Goal: Task Accomplishment & Management: Complete application form

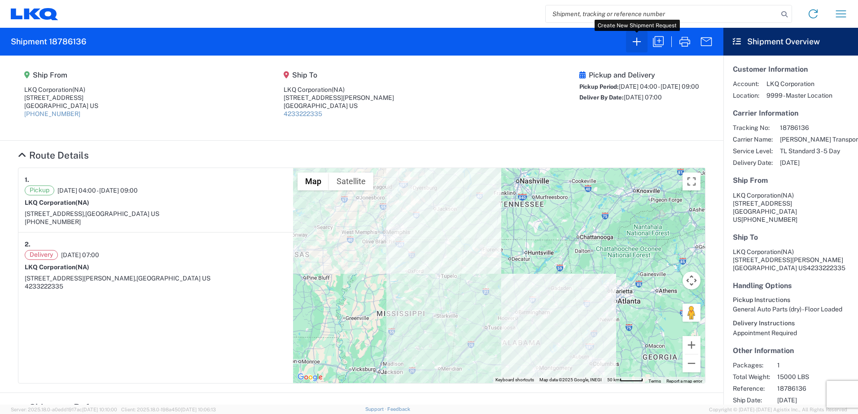
click at [637, 39] on icon "button" at bounding box center [636, 42] width 14 height 14
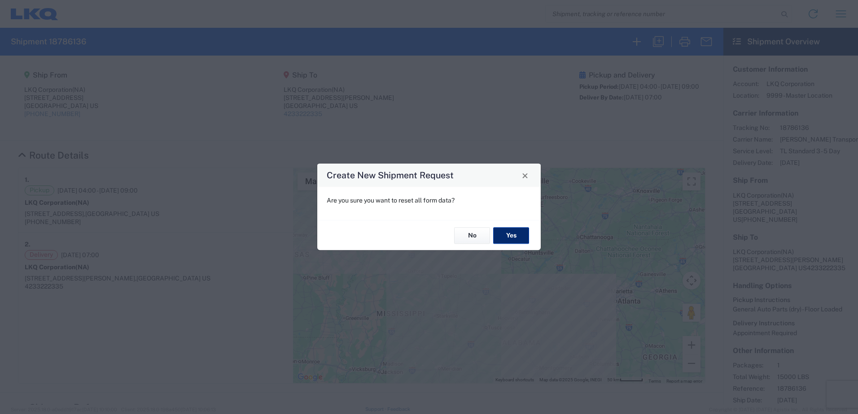
click at [520, 235] on button "Yes" at bounding box center [511, 235] width 36 height 17
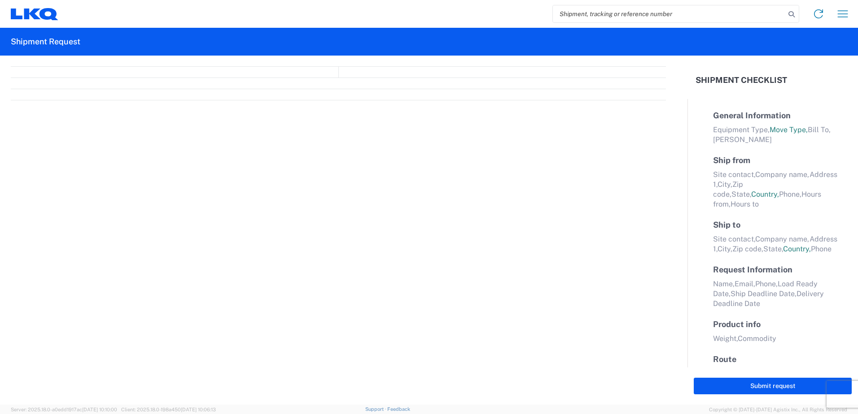
select select "FULL"
select select "LBS"
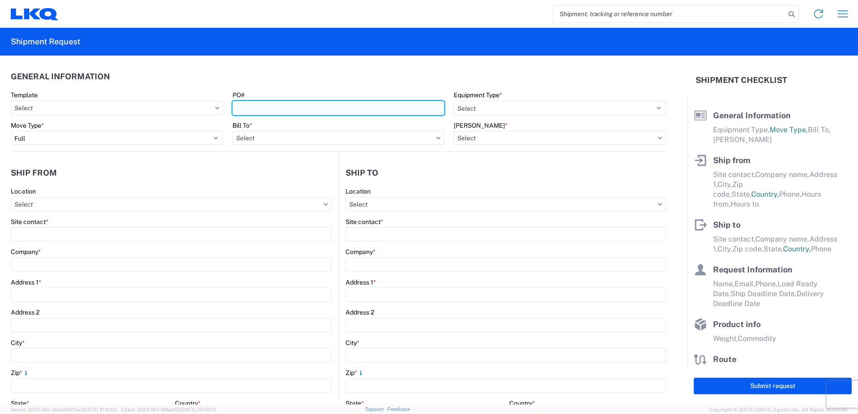
click at [252, 107] on input "PO#" at bounding box center [338, 108] width 212 height 14
type input "3064-1100-20250908"
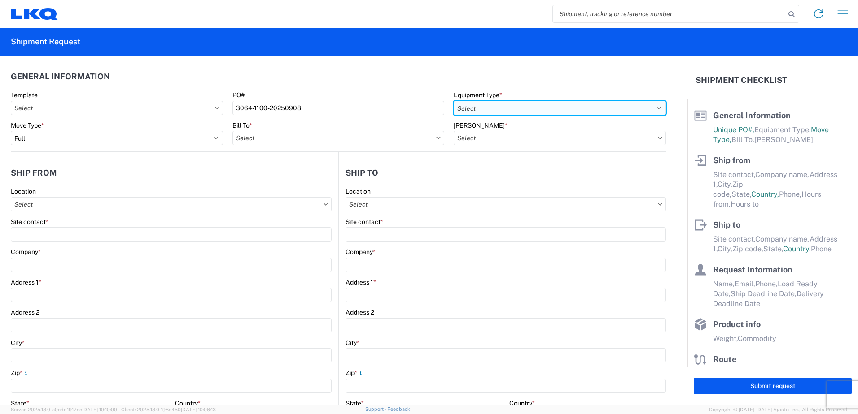
click at [653, 108] on select "Select 53’ Dry Van Flatbed Dropdeck (van) Lowboy (flatbed) Rail" at bounding box center [559, 108] width 212 height 14
select select "STDV"
click at [453, 101] on select "Select 53’ Dry Van Flatbed Dropdeck (van) Lowboy (flatbed) Rail" at bounding box center [559, 108] width 212 height 14
click at [311, 141] on input "Bill To *" at bounding box center [338, 138] width 212 height 14
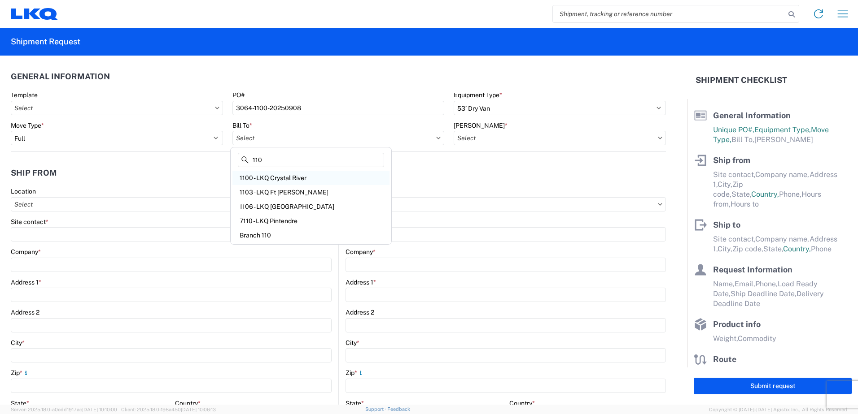
type input "110"
click at [288, 175] on div "1100 - LKQ Crystal River" at bounding box center [310, 178] width 157 height 14
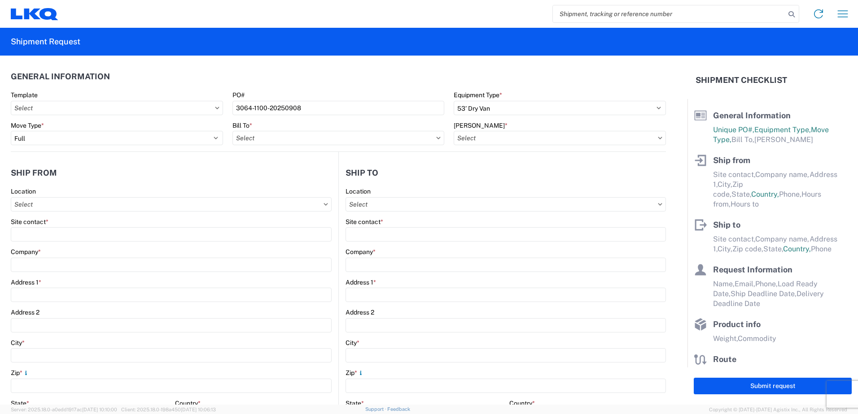
type input "1100 - LKQ Crystal River"
click at [501, 139] on input "[PERSON_NAME] *" at bounding box center [559, 138] width 212 height 14
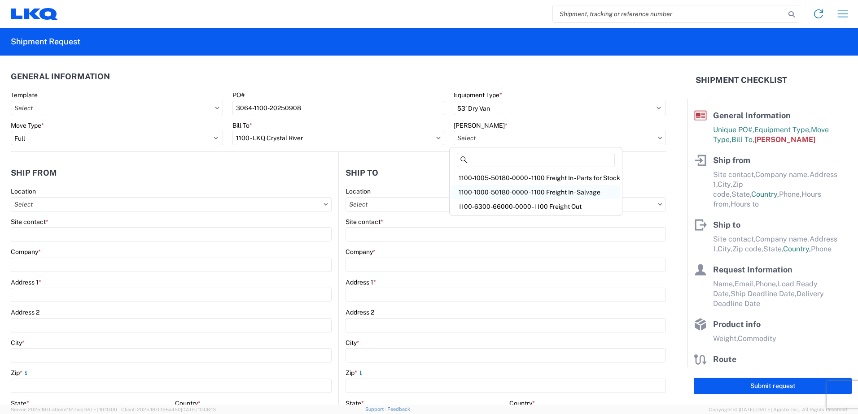
click at [553, 192] on div "1100-1000-50180-0000 - 1100 Freight In - Salvage" at bounding box center [535, 192] width 169 height 14
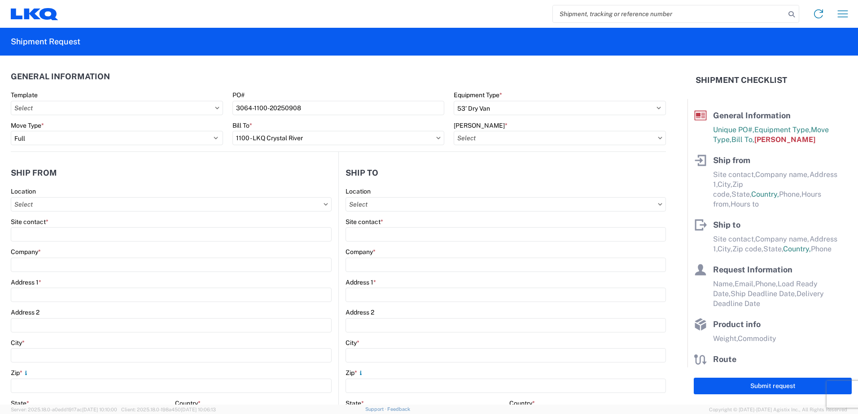
type input "1100-1000-50180-0000 - 1100 Freight In - Salvage, 1100-1000-50180-0000 - testdup"
click at [72, 209] on input "Location" at bounding box center [171, 204] width 321 height 14
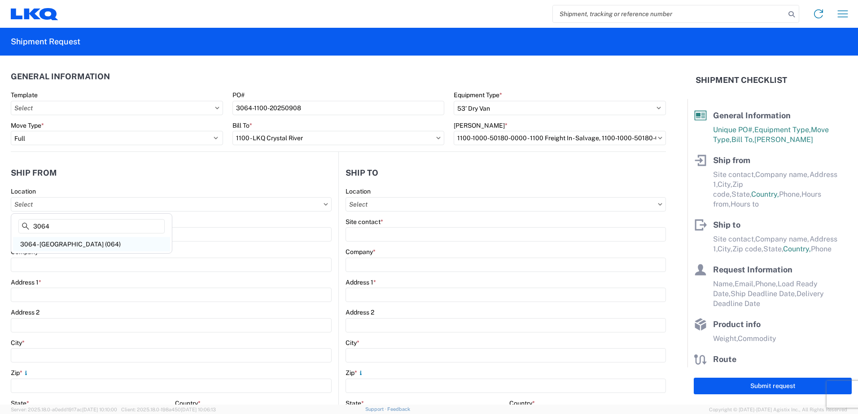
type input "3064"
click at [58, 242] on div "3064 - [GEOGRAPHIC_DATA] (064)" at bounding box center [91, 244] width 157 height 14
type input "3064 - [GEOGRAPHIC_DATA] (064)"
type input "LKQ Corporation"
type input "[STREET_ADDRESS]"
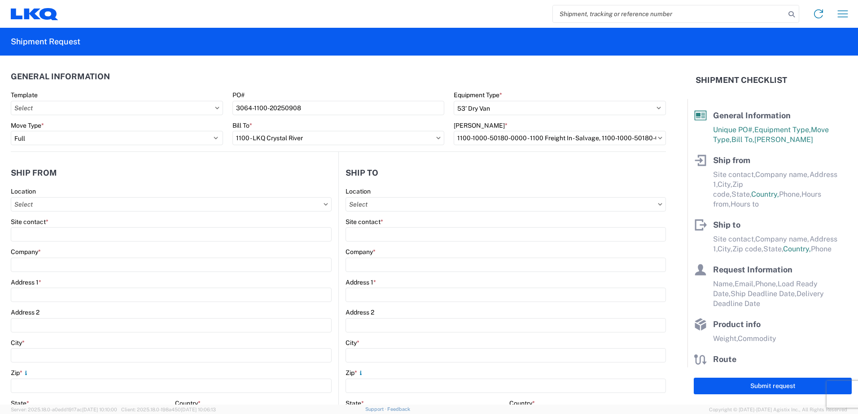
type input "[GEOGRAPHIC_DATA]"
type input "30336"
select select "GA"
select select "US"
type input "[PHONE_NUMBER]"
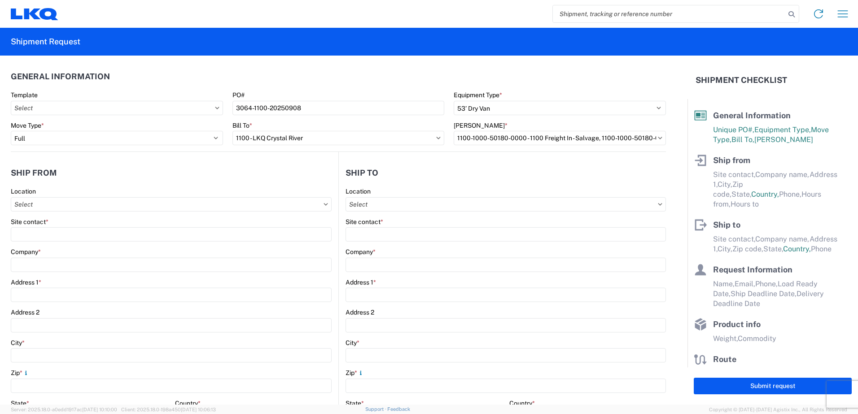
type input "06:00"
type input "17:00"
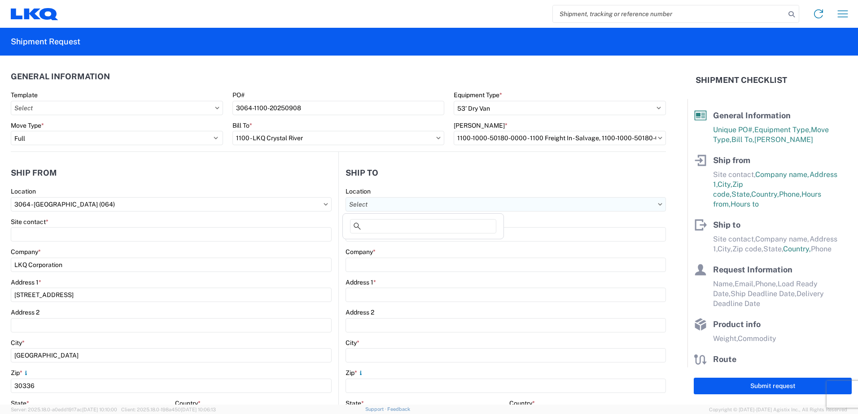
click at [395, 204] on input "Location" at bounding box center [505, 204] width 320 height 14
type input "1100"
click at [383, 242] on div "1100 - LKQ Crystal River" at bounding box center [422, 244] width 157 height 14
type input "1100 - LKQ Crystal River"
type input "LKQ Corporation"
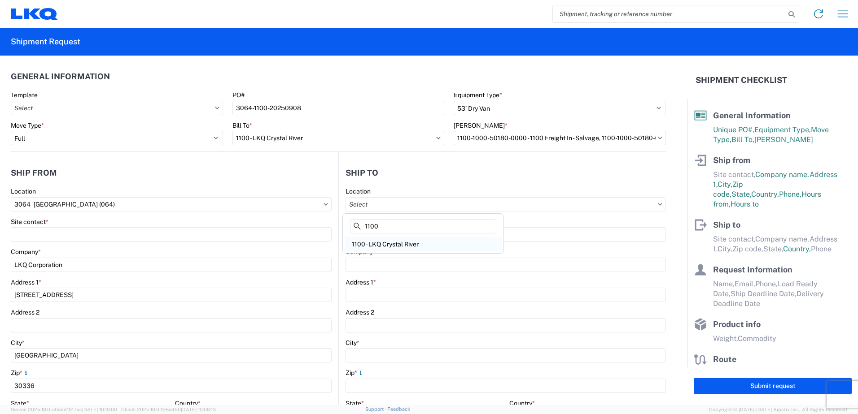
type input "[STREET_ADDRESS][PERSON_NAME]"
type input "Crystal River"
type input "34429"
select select "US"
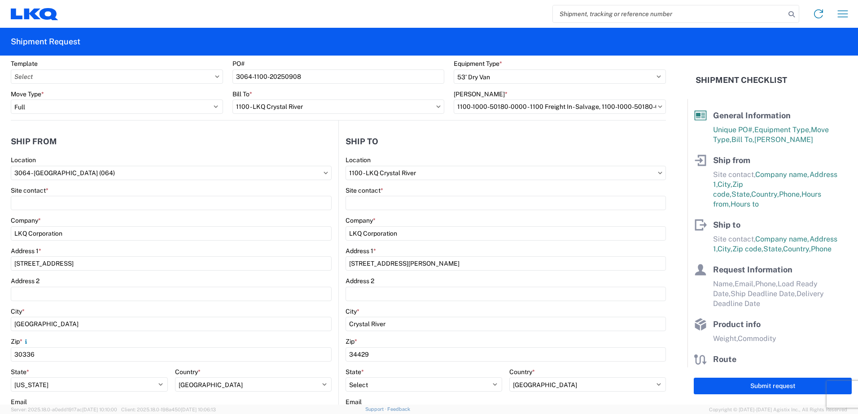
scroll to position [45, 0]
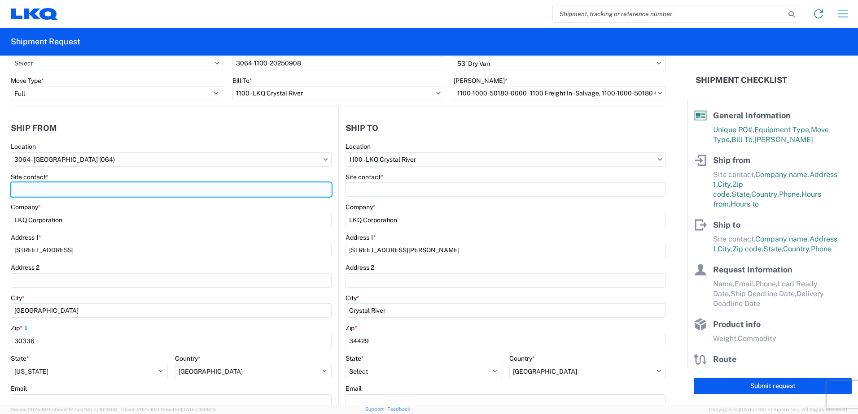
click at [56, 193] on input "Site contact *" at bounding box center [171, 190] width 321 height 14
type input "[PERSON_NAME]"
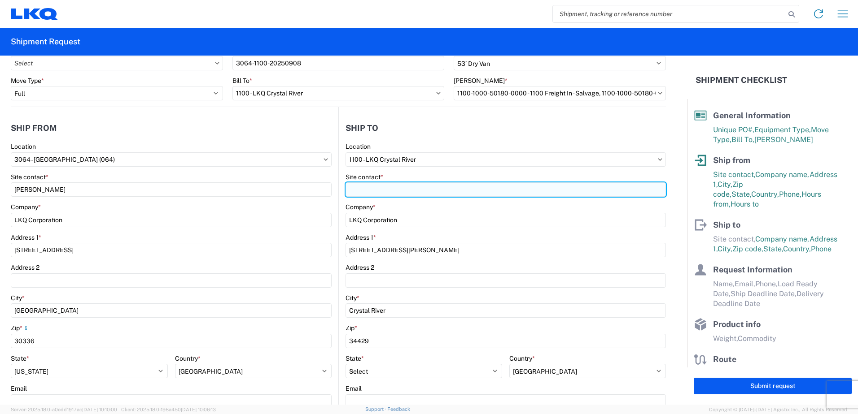
click at [377, 190] on input "Site contact *" at bounding box center [505, 190] width 320 height 14
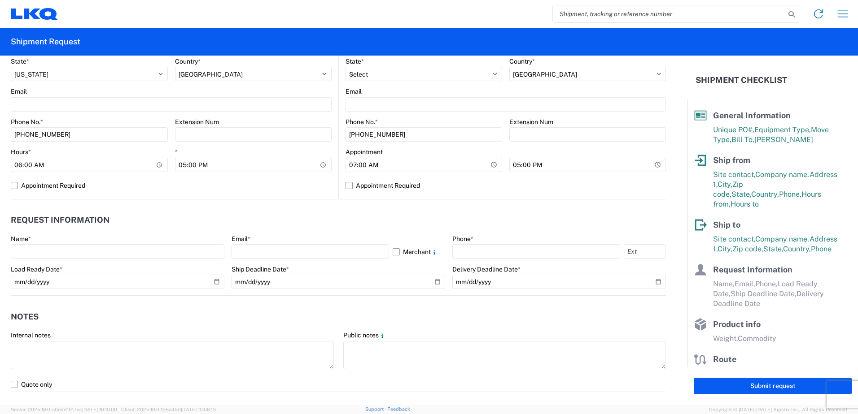
scroll to position [359, 0]
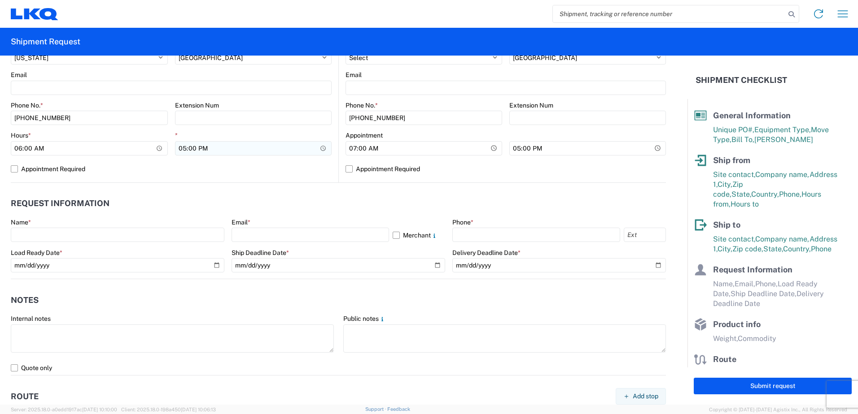
type input "[PERSON_NAME]"
click at [179, 150] on input "17:00" at bounding box center [253, 148] width 157 height 14
click at [204, 148] on input "23:00" at bounding box center [253, 148] width 157 height 14
click at [198, 148] on input "23:00" at bounding box center [253, 148] width 157 height 14
type input "11:00"
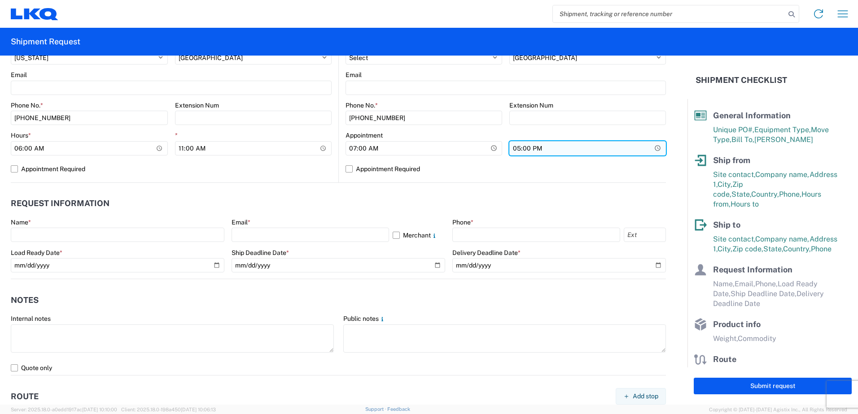
click at [511, 148] on input "17:00" at bounding box center [587, 148] width 157 height 14
type input "20:00"
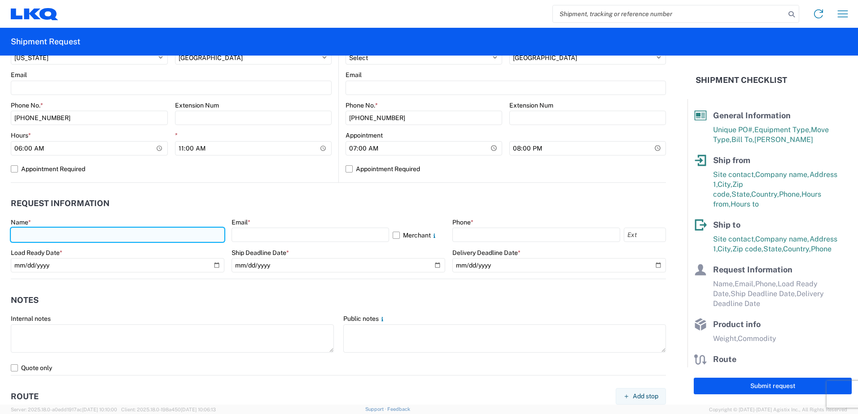
click at [87, 237] on input "text" at bounding box center [117, 235] width 213 height 14
type input "[PERSON_NAME]"
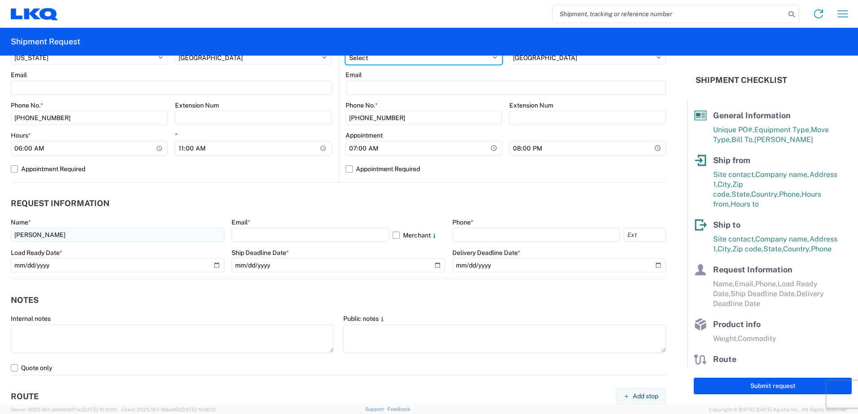
select select "GA"
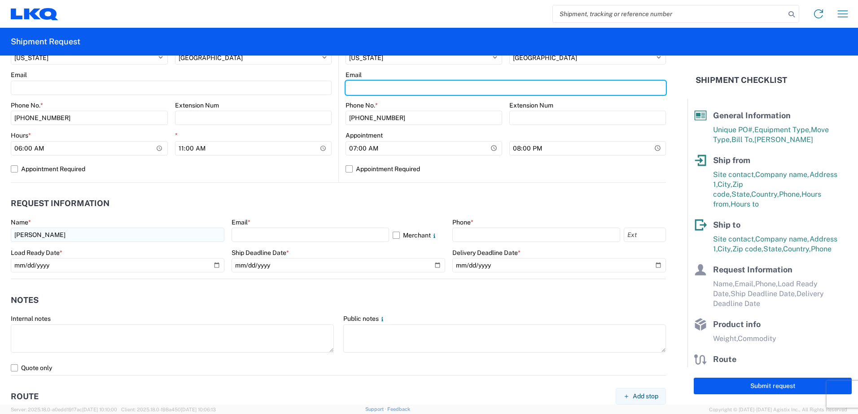
type input "[EMAIL_ADDRESS][DOMAIN_NAME]"
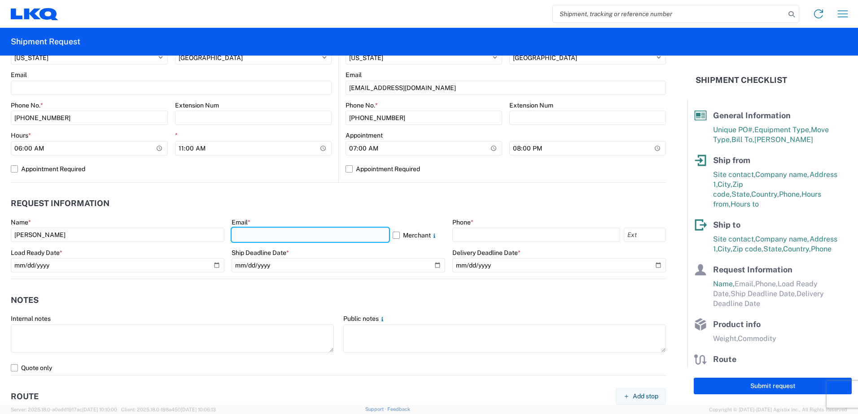
click at [276, 236] on input "text" at bounding box center [309, 235] width 157 height 14
type input "[EMAIL_ADDRESS][DOMAIN_NAME]"
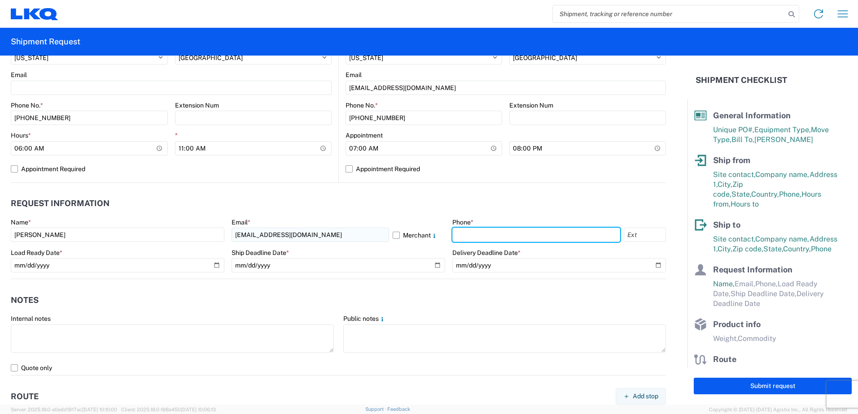
type input "1423322233"
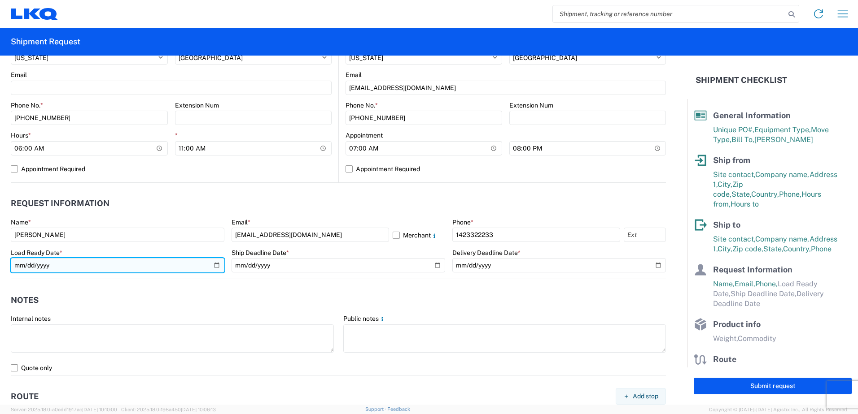
click at [214, 265] on input "date" at bounding box center [117, 265] width 213 height 14
type input "[DATE]"
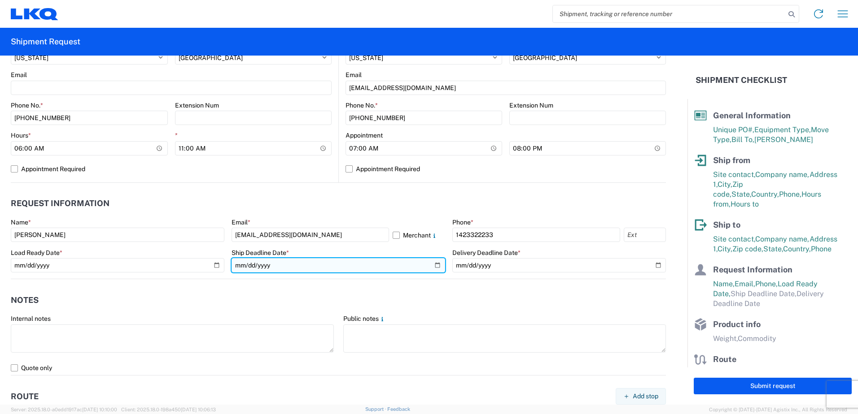
click at [433, 266] on input "date" at bounding box center [337, 265] width 213 height 14
type input "[DATE]"
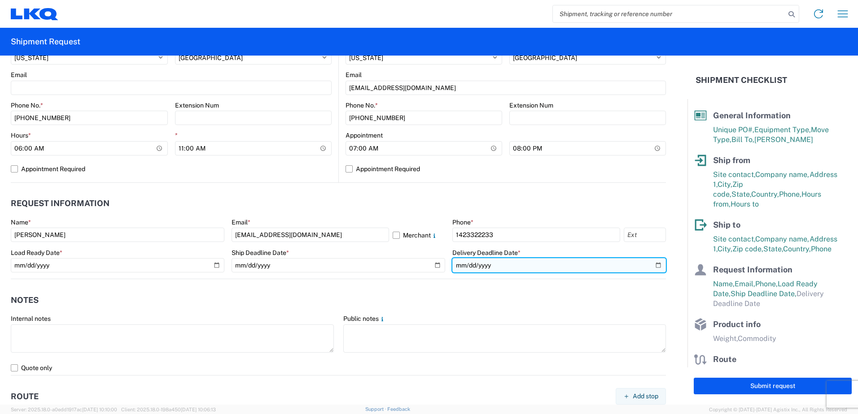
click at [650, 267] on input "date" at bounding box center [558, 265] width 213 height 14
type input "[DATE]"
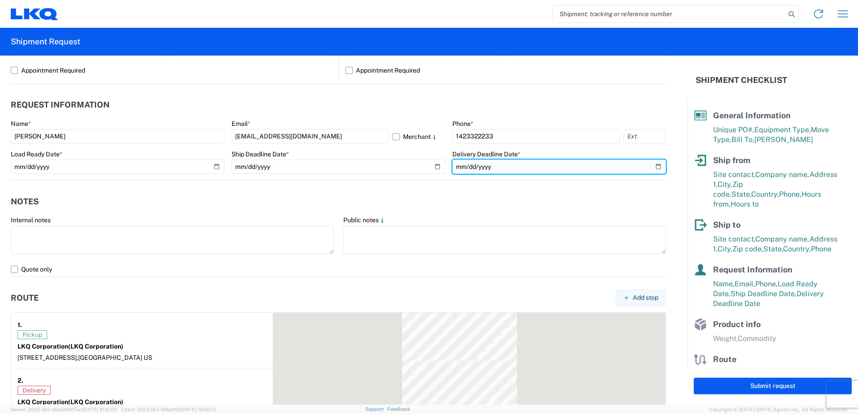
scroll to position [493, 0]
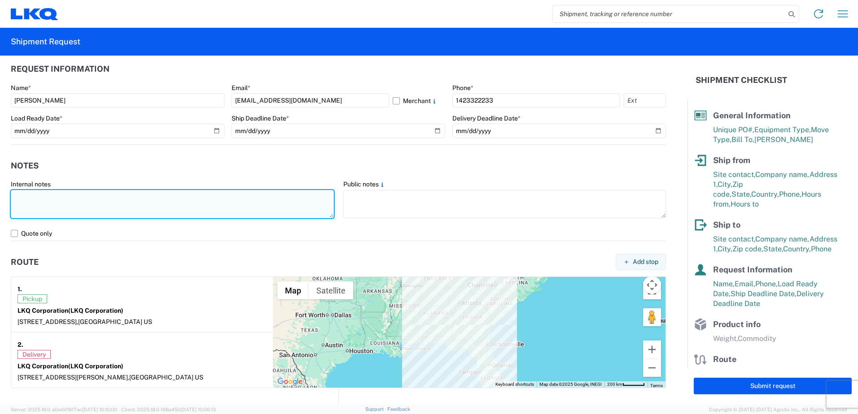
click at [58, 203] on textarea at bounding box center [172, 204] width 323 height 28
drag, startPoint x: 273, startPoint y: 198, endPoint x: 19, endPoint y: 195, distance: 253.4
click at [13, 195] on textarea "PICKUP EARLY AND DELIVER BY 8PM SAME DAY, MUST DELIVER BY 8PM SAME DAY." at bounding box center [172, 204] width 323 height 28
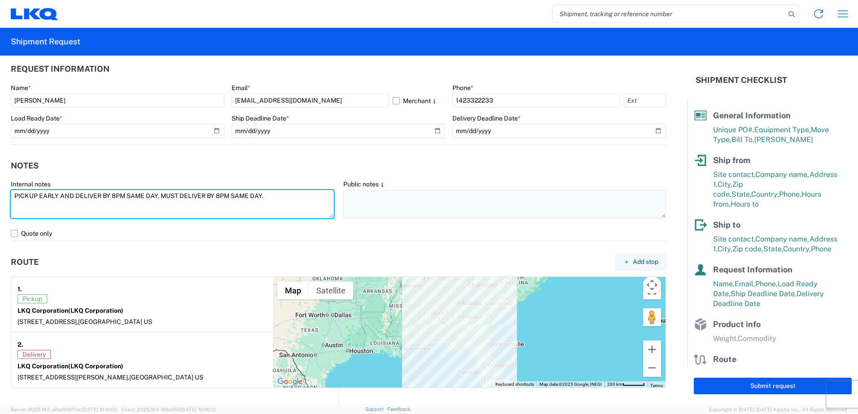
type textarea "PICKUP EARLY AND DELIVER BY 8PM SAME DAY, MUST DELIVER BY 8PM SAME DAY."
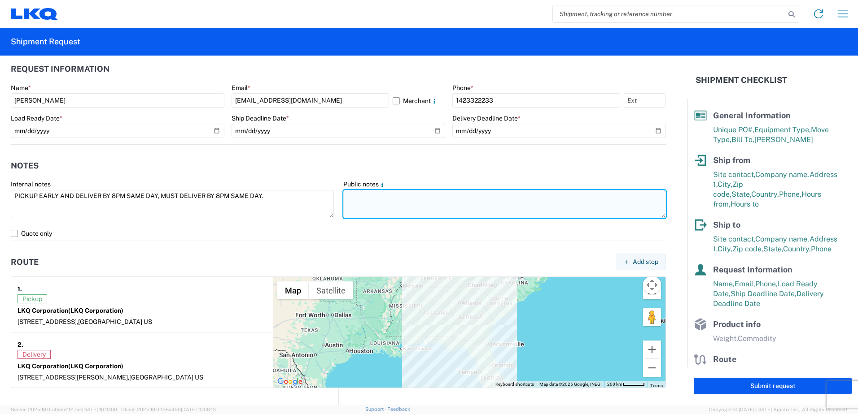
click at [369, 197] on textarea at bounding box center [504, 204] width 323 height 28
paste textarea "PICKUP EARLY AND DELIVER BY 8PM SAME DAY, MUST DELIVER BY 8PM SAME DAY."
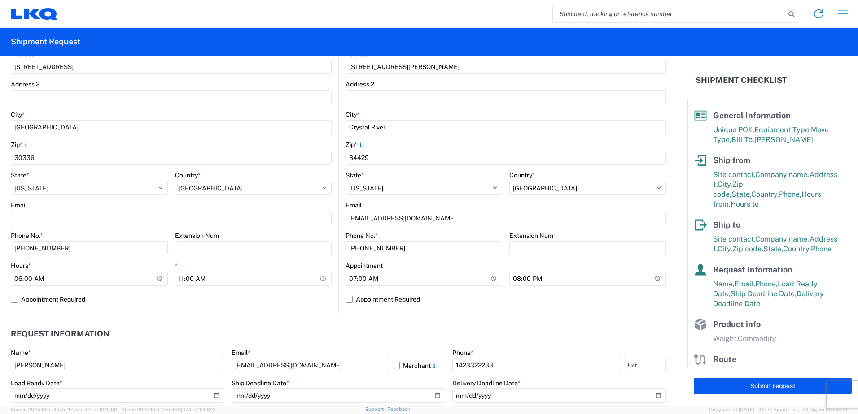
scroll to position [224, 0]
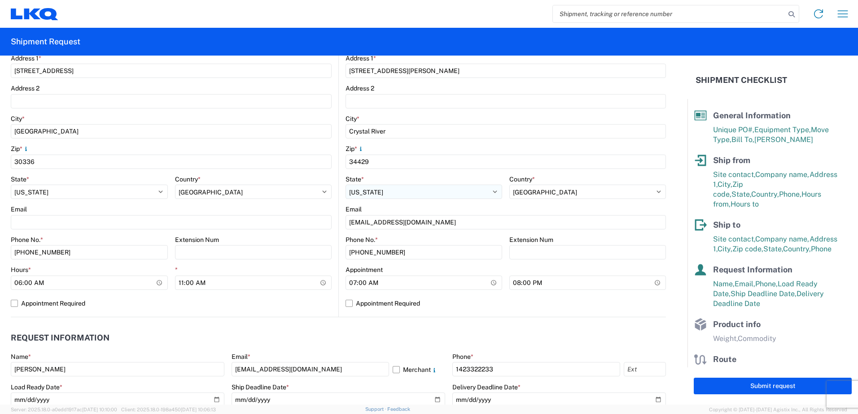
type textarea "PICKUP EARLY AND DELIVER BY 8PM SAME DAY, MUST DELIVER BY 8PM SAME DAY."
click at [372, 193] on select "Select [US_STATE] [US_STATE] [US_STATE] [US_STATE] Armed Forces Americas Armed …" at bounding box center [423, 192] width 157 height 14
select select "FL"
click at [345, 185] on select "Select [US_STATE] [US_STATE] [US_STATE] [US_STATE] Armed Forces Americas Armed …" at bounding box center [423, 192] width 157 height 14
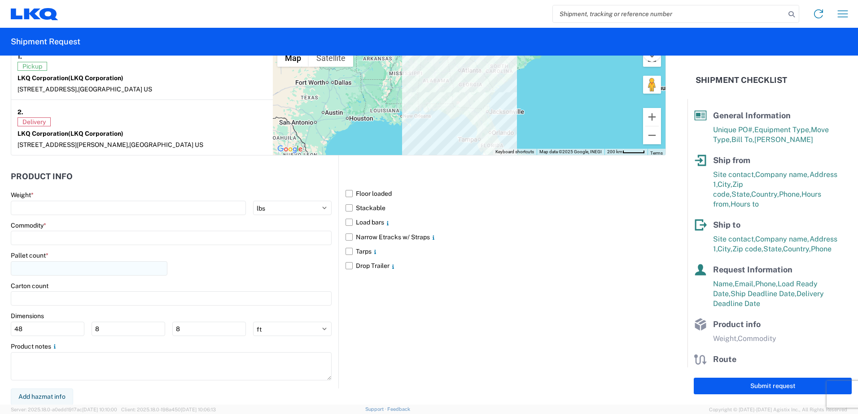
scroll to position [727, 0]
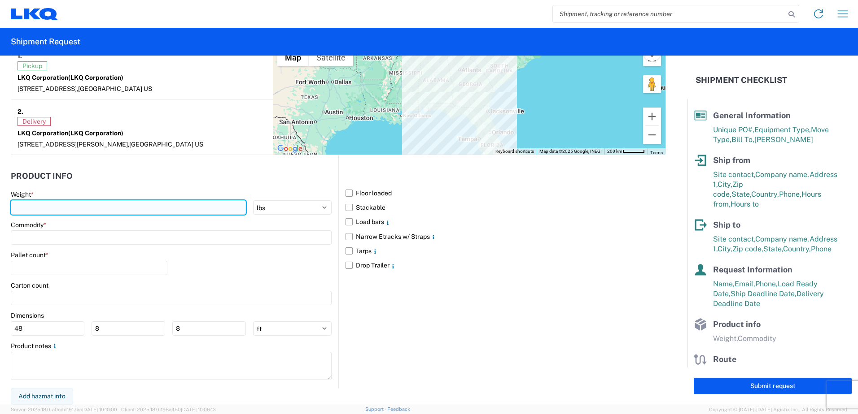
click at [32, 208] on input "number" at bounding box center [128, 207] width 235 height 14
type input "22000"
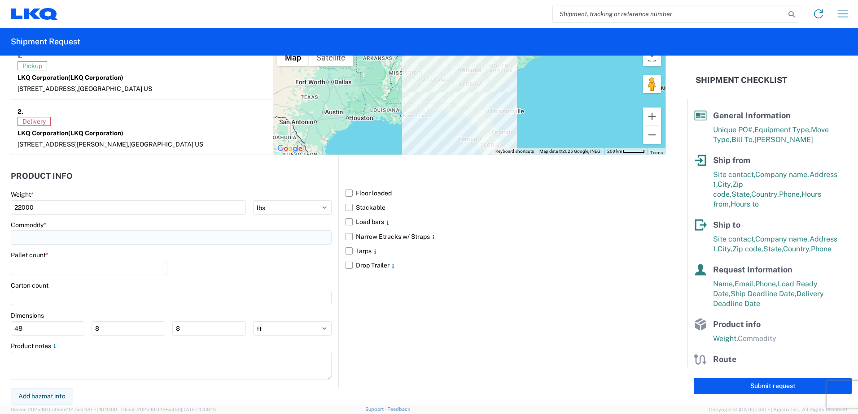
click at [47, 238] on input at bounding box center [171, 238] width 321 height 14
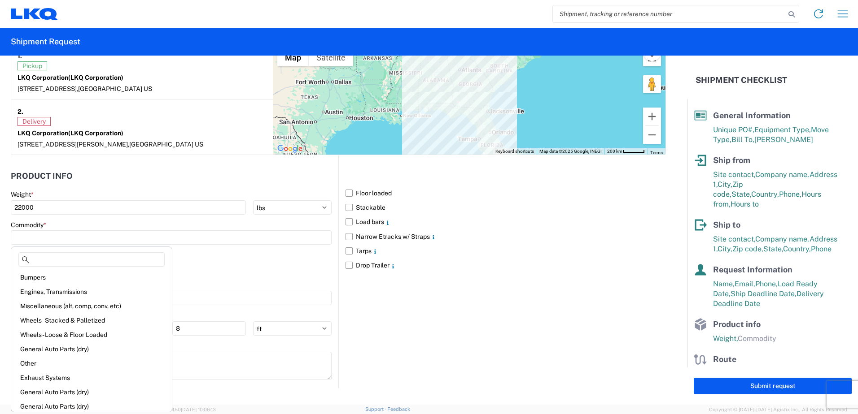
click at [83, 349] on div "General Auto Parts (dry)" at bounding box center [91, 349] width 157 height 14
type input "General Auto Parts (dry)"
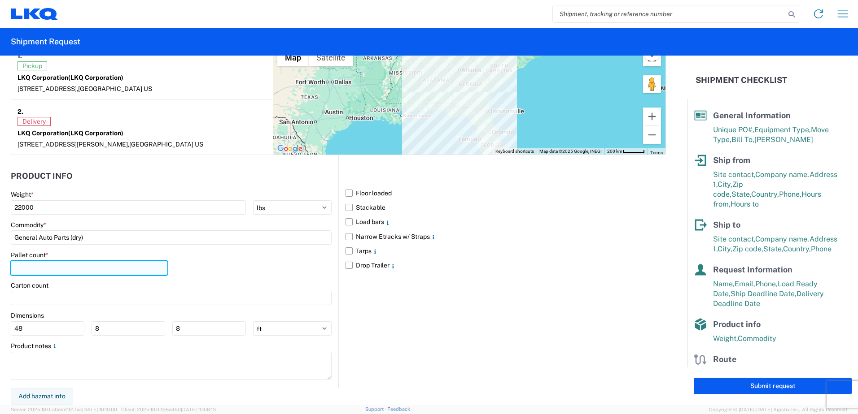
click at [38, 272] on input "number" at bounding box center [89, 268] width 157 height 14
type input "22"
click at [346, 223] on label "Load bars" at bounding box center [505, 222] width 320 height 14
click at [0, 0] on input "Load bars" at bounding box center [0, 0] width 0 height 0
click at [345, 236] on label "Narrow Etracks w/ Straps" at bounding box center [505, 237] width 320 height 14
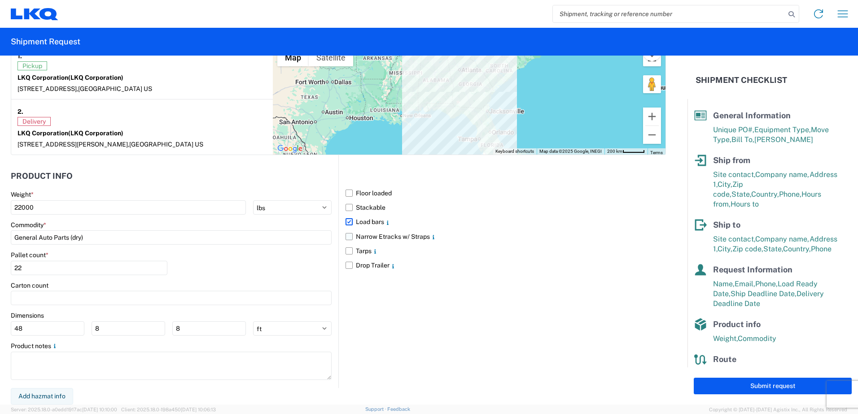
click at [0, 0] on input "Narrow Etracks w/ Straps" at bounding box center [0, 0] width 0 height 0
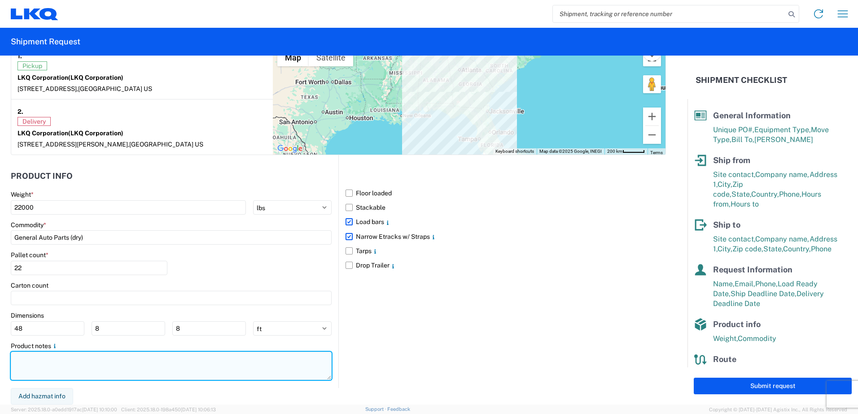
click at [40, 367] on textarea at bounding box center [171, 366] width 321 height 28
paste textarea "PICKUP EARLY AND DELIVER BY 8PM SAME DAY, MUST DELIVER BY 8PM SAME DAY."
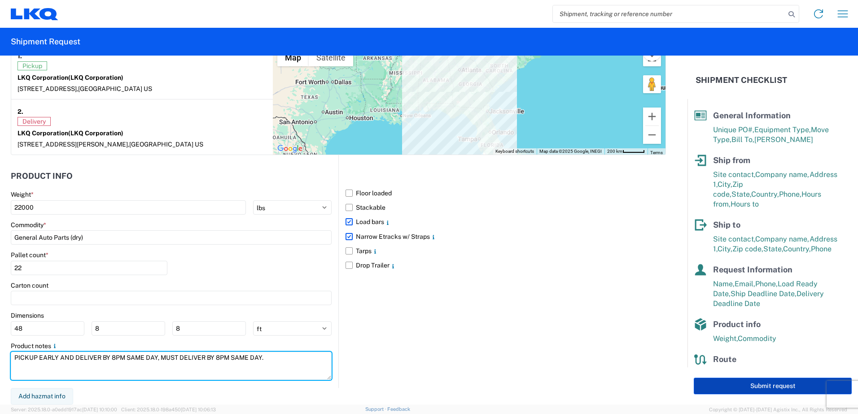
type textarea "PICKUP EARLY AND DELIVER BY 8PM SAME DAY, MUST DELIVER BY 8PM SAME DAY."
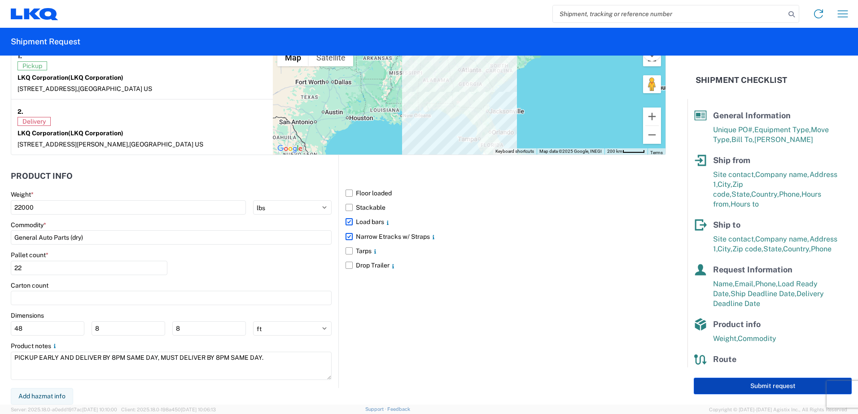
click at [684, 386] on button "Submit request" at bounding box center [772, 386] width 158 height 17
select select "GA"
select select "US"
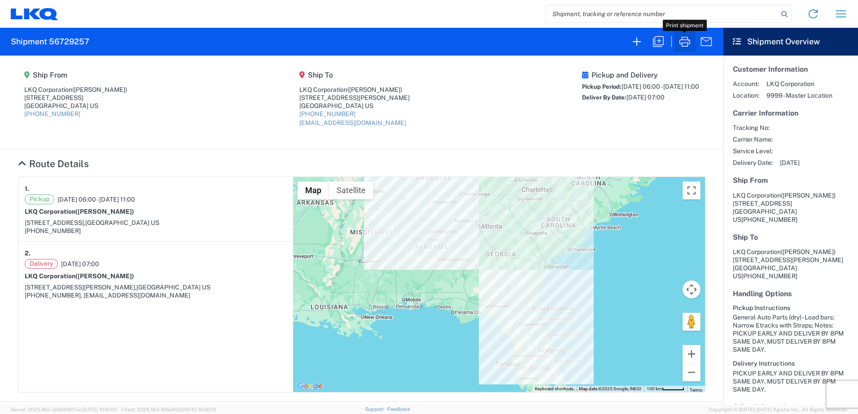
click at [682, 44] on icon "button" at bounding box center [684, 42] width 14 height 14
